Goal: Transaction & Acquisition: Purchase product/service

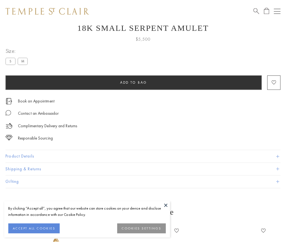
scroll to position [21, 0]
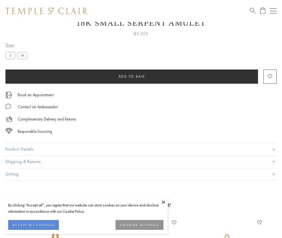
click at [132, 76] on span "Add to bag" at bounding box center [132, 76] width 27 height 5
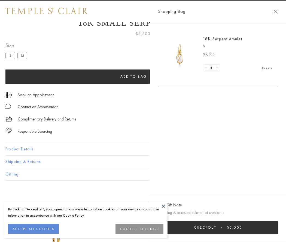
click at [217, 227] on span "Checkout" at bounding box center [205, 227] width 23 height 5
